Goal: Information Seeking & Learning: Learn about a topic

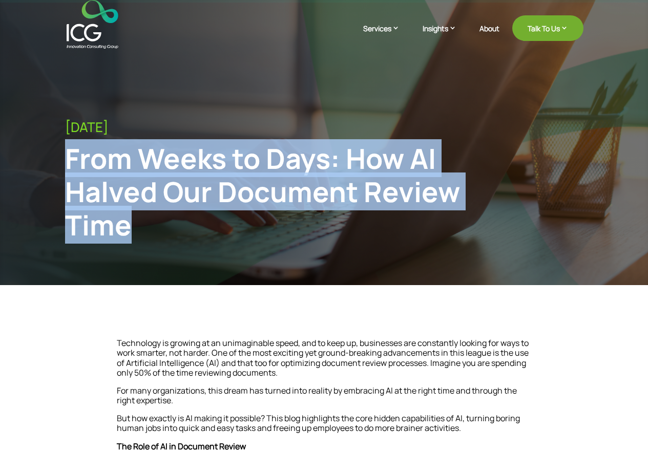
drag, startPoint x: 66, startPoint y: 154, endPoint x: 184, endPoint y: 225, distance: 138.1
click at [184, 225] on div "From Weeks to Days: How AI Halved Our Document Review Time" at bounding box center [264, 191] width 399 height 99
copy div "From Weeks to Days: How AI Halved Our Document Review Time"
